Goal: Information Seeking & Learning: Learn about a topic

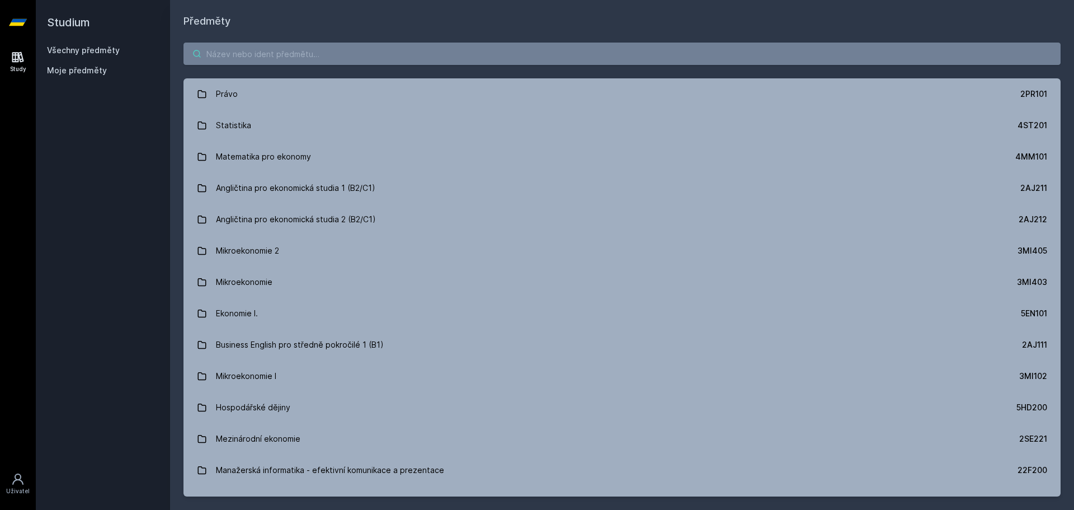
click at [240, 44] on input "search" at bounding box center [622, 54] width 877 height 22
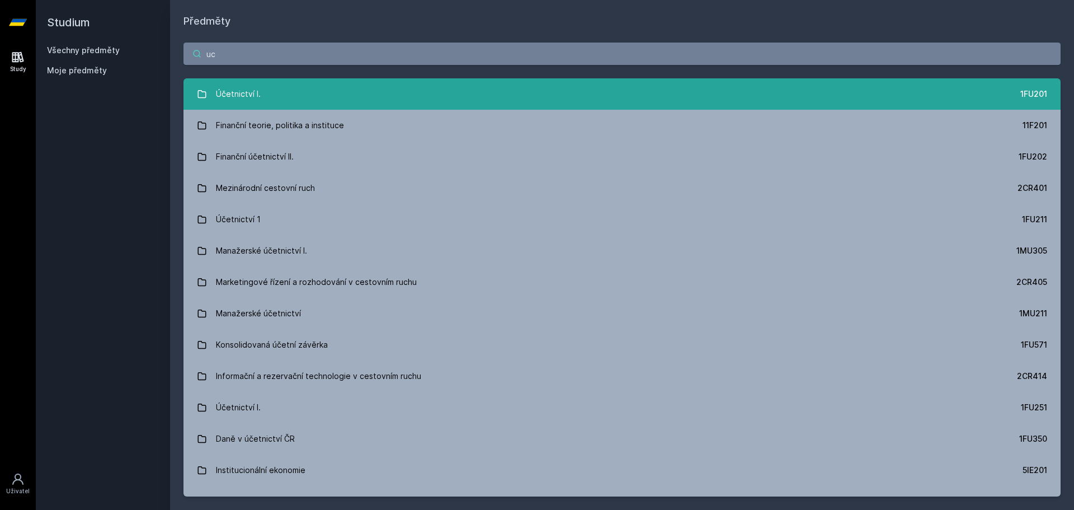
type input "uc"
click at [335, 100] on link "Účetnictví I. 1FU201" at bounding box center [622, 93] width 877 height 31
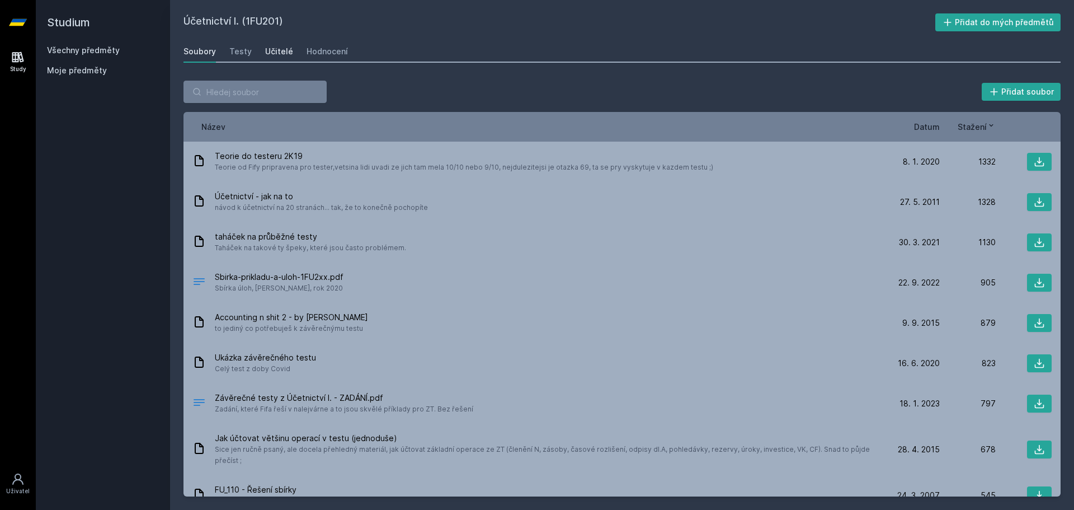
click at [266, 49] on div "Učitelé" at bounding box center [279, 51] width 28 height 11
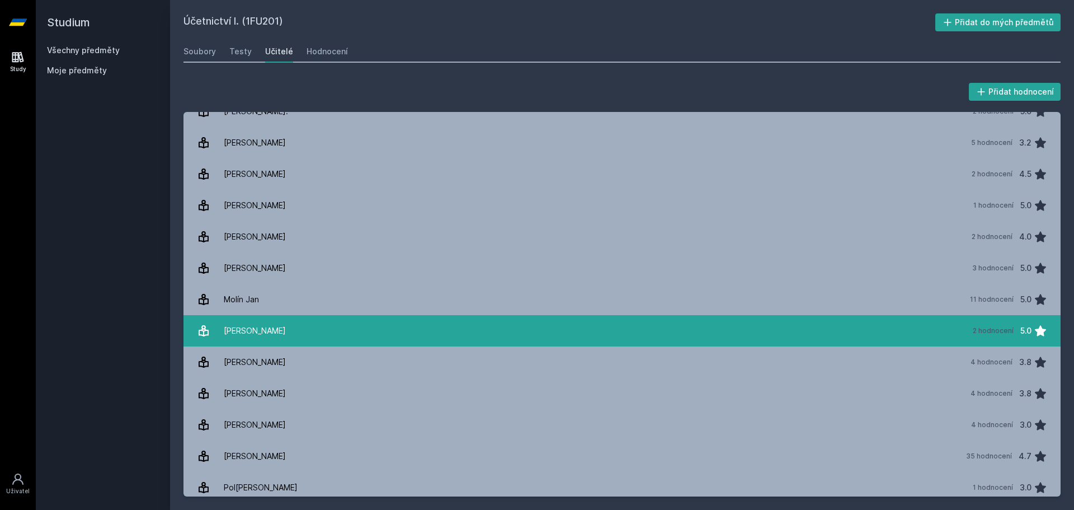
scroll to position [839, 0]
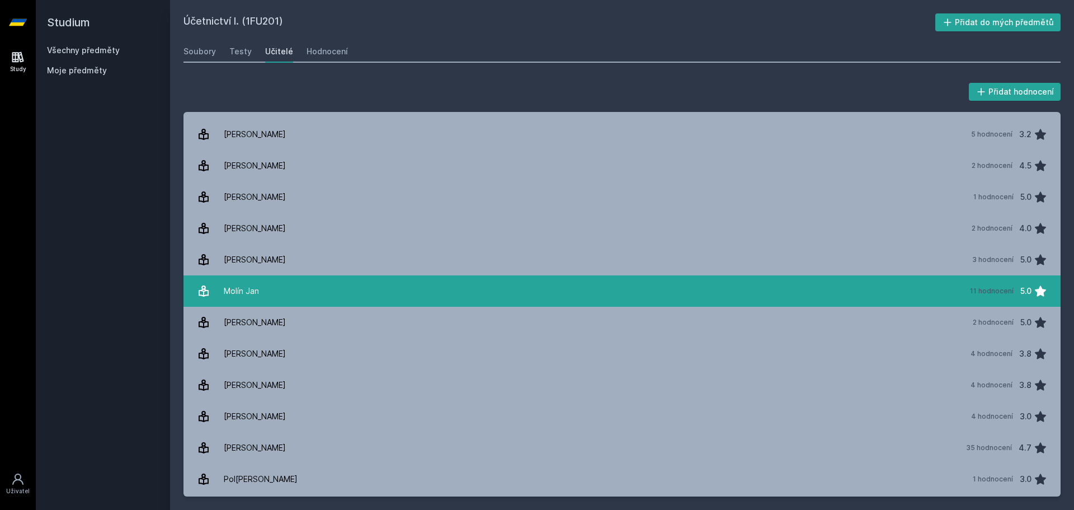
click at [291, 293] on link "Molín Jan 11 hodnocení 5.0" at bounding box center [622, 290] width 877 height 31
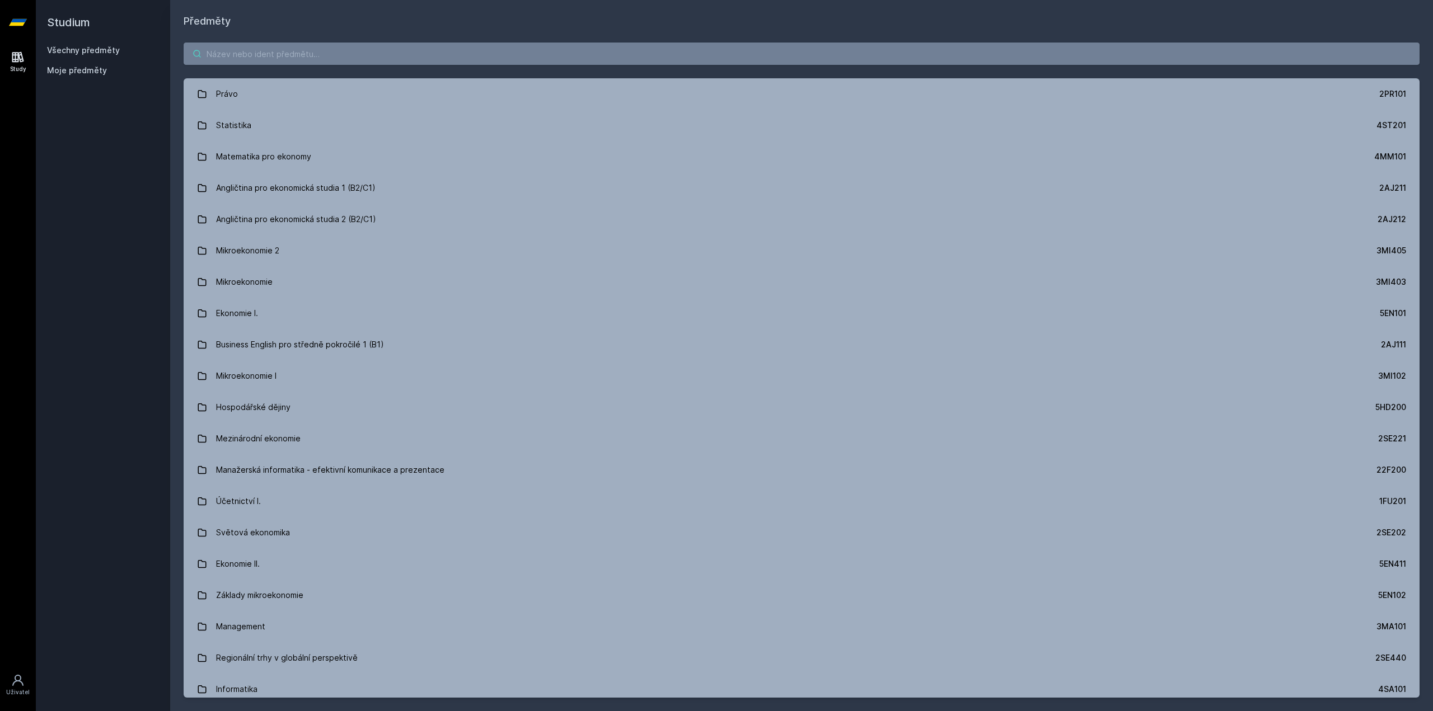
click at [354, 54] on input "search" at bounding box center [802, 54] width 1236 height 22
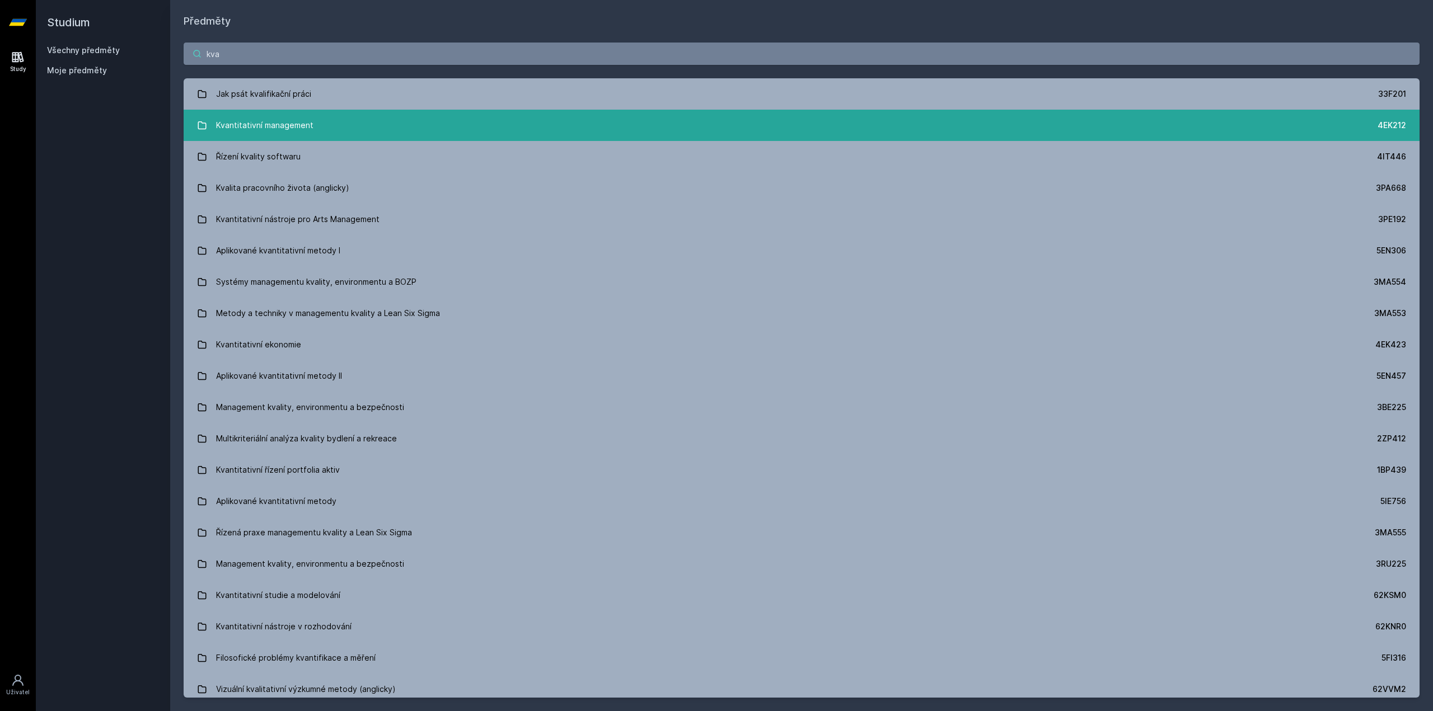
type input "kva"
click at [381, 115] on link "Kvantitativní management 4EK212" at bounding box center [802, 125] width 1236 height 31
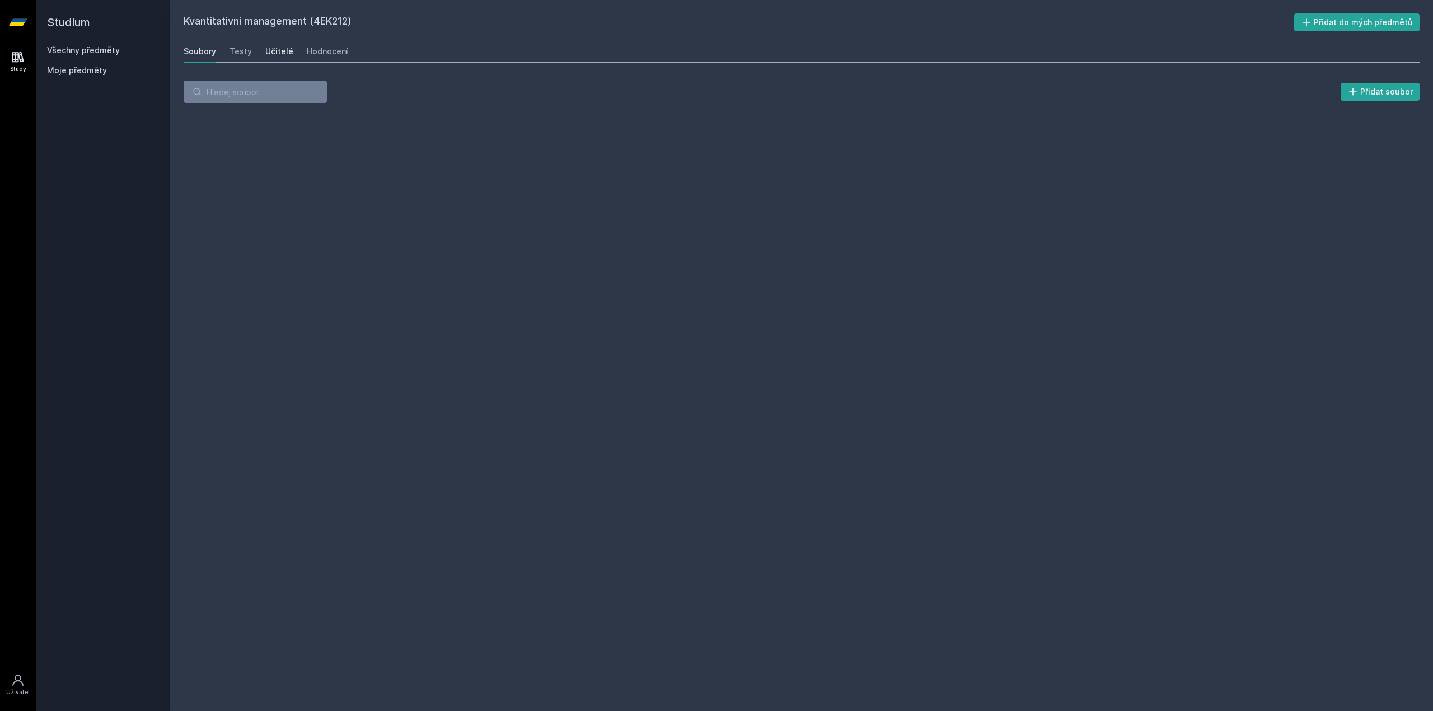
click at [285, 46] on div "Učitelé" at bounding box center [279, 51] width 28 height 11
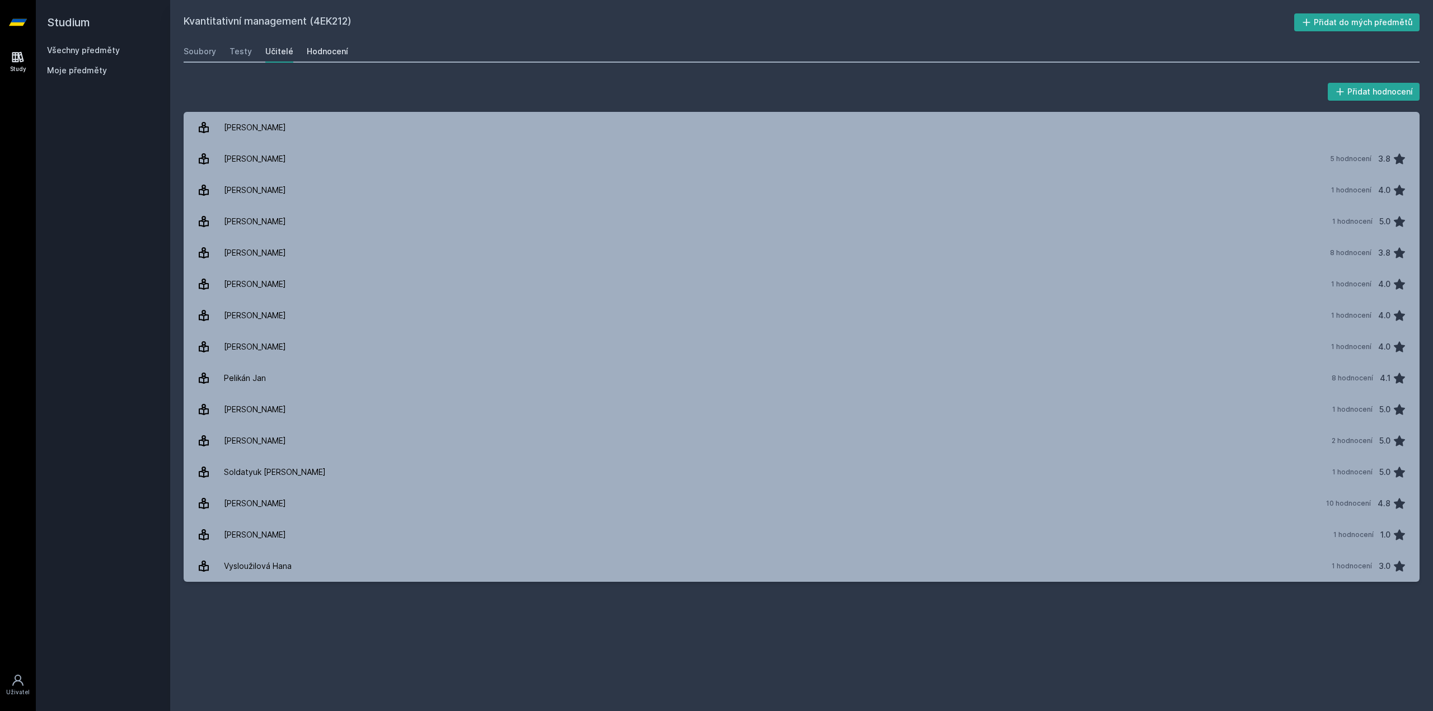
click at [314, 54] on div "Hodnocení" at bounding box center [327, 51] width 41 height 11
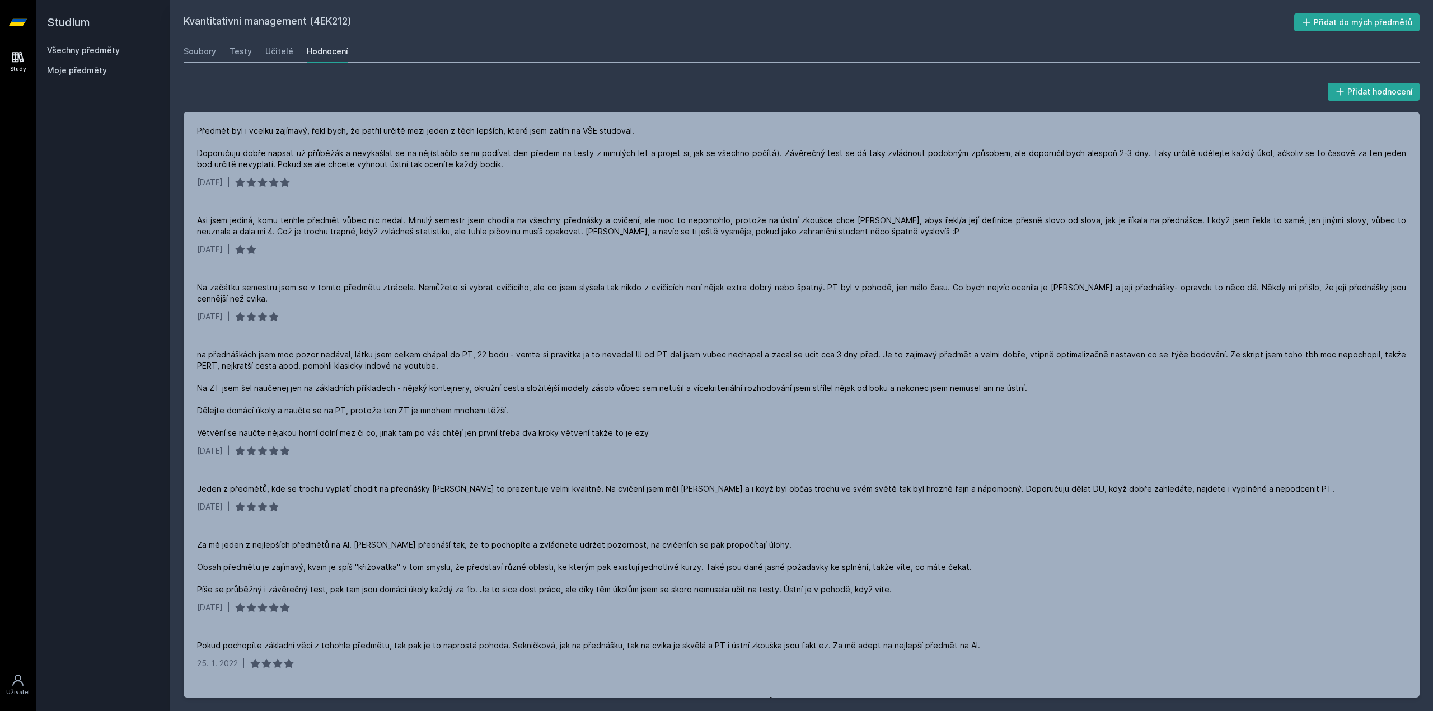
click at [174, 252] on div "Přidat hodnocení Předmět byl i vcelku zajímavý, řekl bych, že patřil určitě mez…" at bounding box center [801, 389] width 1262 height 644
